Goal: Transaction & Acquisition: Purchase product/service

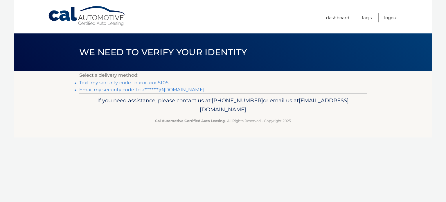
click at [99, 83] on link "Text my security code to xxx-xxx-5105" at bounding box center [123, 83] width 89 height 6
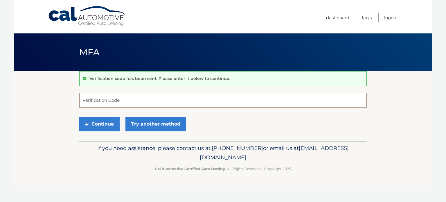
click at [90, 101] on input "Verification Code" at bounding box center [223, 100] width 288 height 15
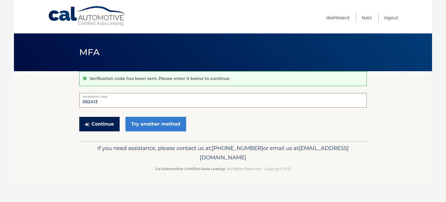
type input "062413"
click at [99, 122] on button "Continue" at bounding box center [99, 124] width 40 height 15
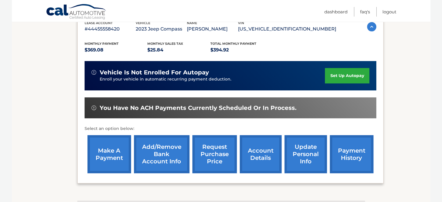
scroll to position [116, 0]
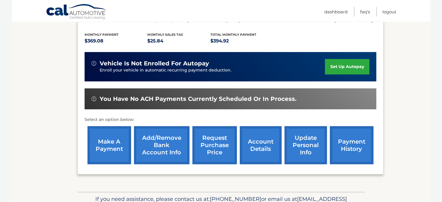
click at [112, 143] on link "make a payment" at bounding box center [109, 145] width 44 height 38
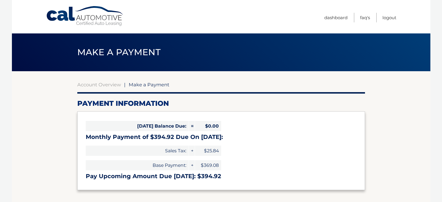
select select "MmQwZTE4ZDQtOTQwMi00ZDQ0LWI2OGQtYWVhOWJlZTE1YmY3"
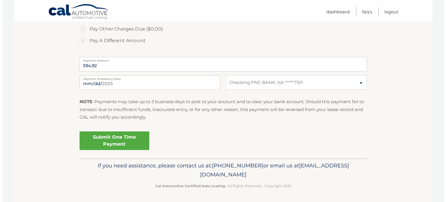
scroll to position [213, 0]
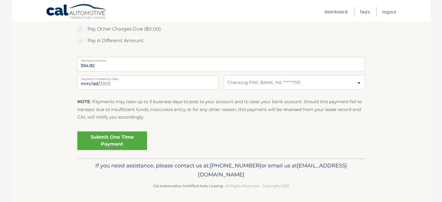
click at [107, 139] on link "Submit One Time Payment" at bounding box center [112, 140] width 70 height 19
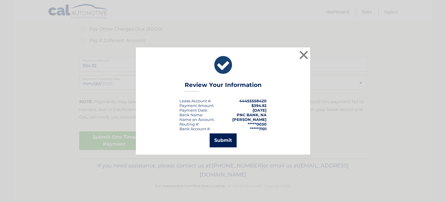
click at [226, 139] on button "Submit" at bounding box center [223, 140] width 27 height 14
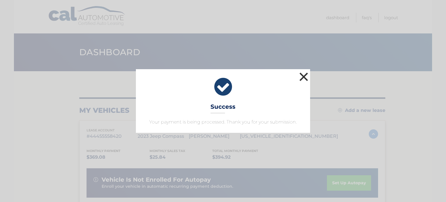
click at [304, 77] on button "×" at bounding box center [304, 77] width 12 height 12
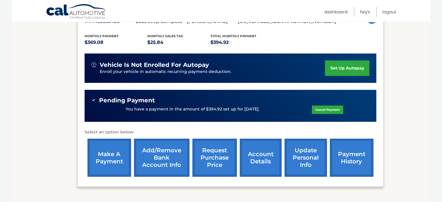
scroll to position [116, 0]
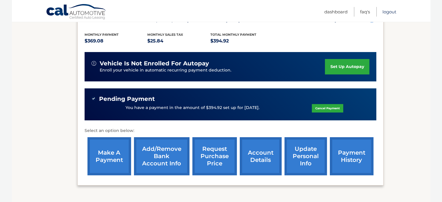
click at [387, 11] on link "Logout" at bounding box center [389, 12] width 14 height 10
